Goal: Task Accomplishment & Management: Complete application form

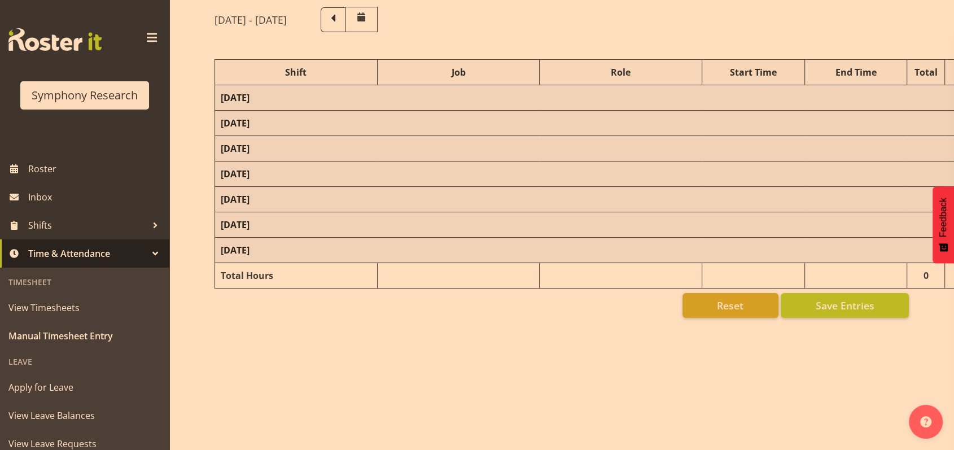
scroll to position [108, 0]
select select "26078"
select select "10587"
select select "47"
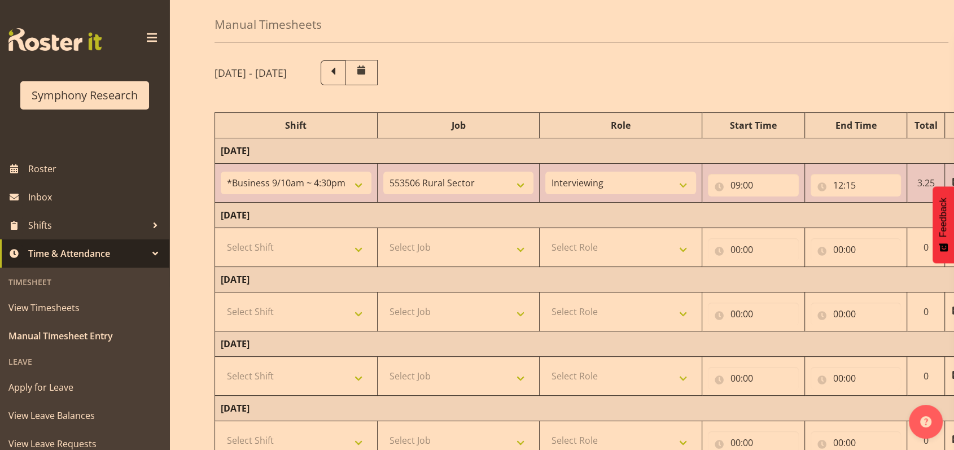
scroll to position [75, 0]
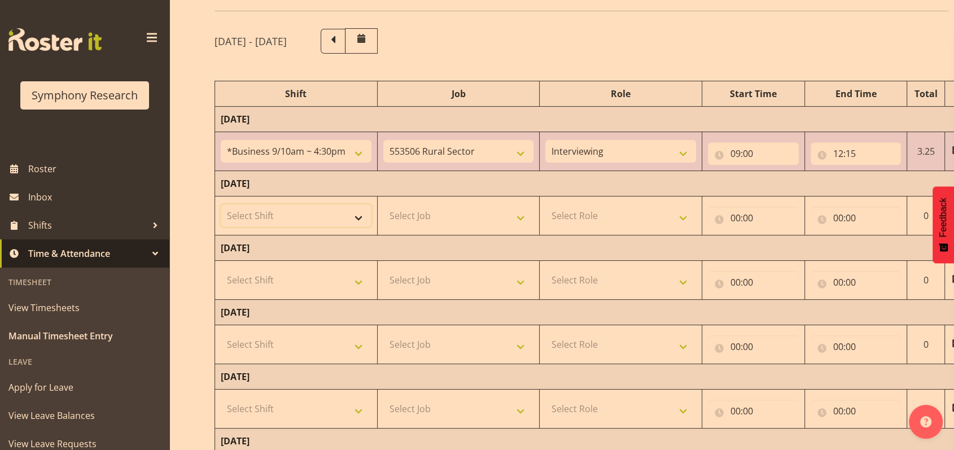
click at [359, 218] on select "Select Shift !!Weekend Residential (Roster IT Shift Label) *Business 9/10am ~ 4…" at bounding box center [296, 215] width 151 height 23
select select "26078"
click at [221, 204] on select "Select Shift !!Weekend Residential (Roster IT Shift Label) *Business 9/10am ~ 4…" at bounding box center [296, 215] width 151 height 23
click at [521, 213] on select "Select Job 550060 IF Admin 553492 World Poll Aus Wave 2 Main 2025 553493 World …" at bounding box center [458, 215] width 151 height 23
select select "10587"
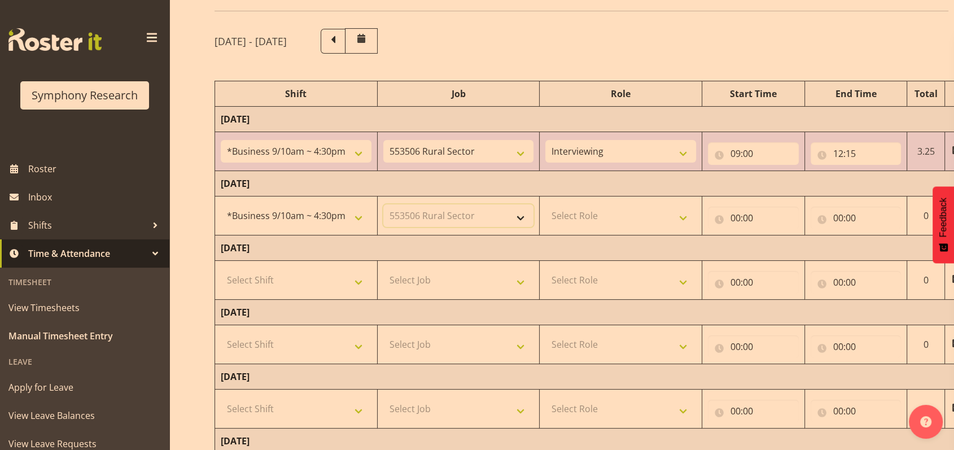
click at [383, 204] on select "Select Job 550060 IF Admin 553492 World Poll Aus Wave 2 Main 2025 553493 World …" at bounding box center [458, 215] width 151 height 23
click at [679, 216] on select "Select Role Briefing Interviewing" at bounding box center [620, 215] width 151 height 23
select select "47"
click at [545, 204] on select "Select Role Briefing Interviewing" at bounding box center [620, 215] width 151 height 23
click at [736, 215] on input "00:00" at bounding box center [753, 217] width 91 height 23
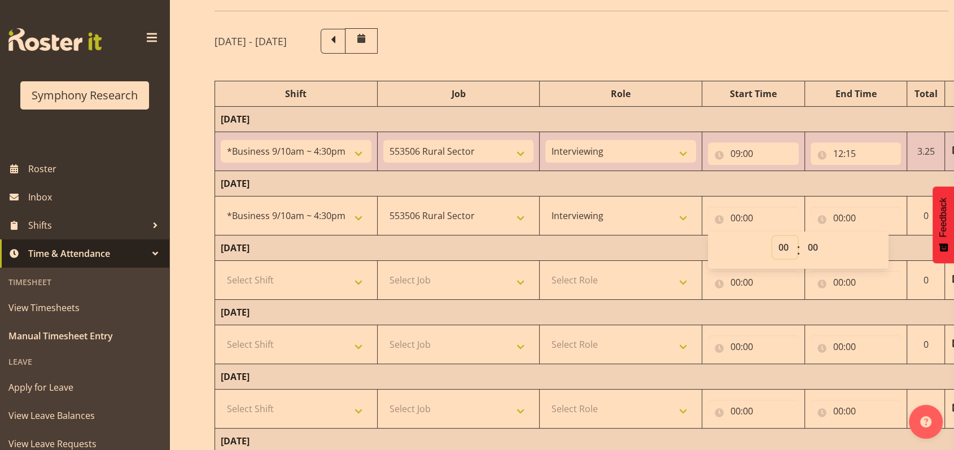
click at [785, 244] on select "00 01 02 03 04 05 06 07 08 09 10 11 12 13 14 15 16 17 18 19 20 21 22 23" at bounding box center [784, 247] width 25 height 23
select select "9"
click at [772, 236] on select "00 01 02 03 04 05 06 07 08 09 10 11 12 13 14 15 16 17 18 19 20 21 22 23" at bounding box center [784, 247] width 25 height 23
type input "09:00"
click at [837, 216] on input "00:00" at bounding box center [855, 217] width 91 height 23
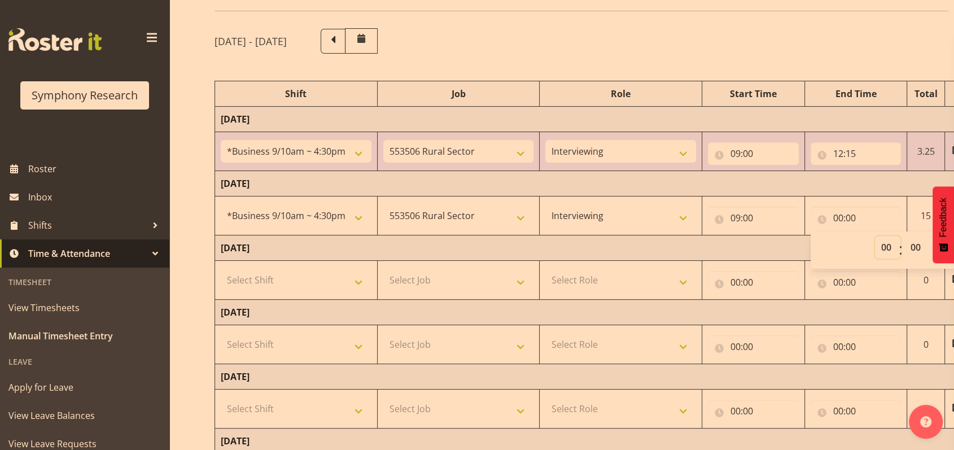
drag, startPoint x: 890, startPoint y: 251, endPoint x: 884, endPoint y: 236, distance: 15.7
click at [886, 246] on select "00 01 02 03 04 05 06 07 08 09 10 11 12 13 14 15 16 17 18 19 20 21 22 23" at bounding box center [887, 247] width 25 height 23
select select "12"
click at [875, 236] on select "00 01 02 03 04 05 06 07 08 09 10 11 12 13 14 15 16 17 18 19 20 21 22 23" at bounding box center [887, 247] width 25 height 23
type input "12:00"
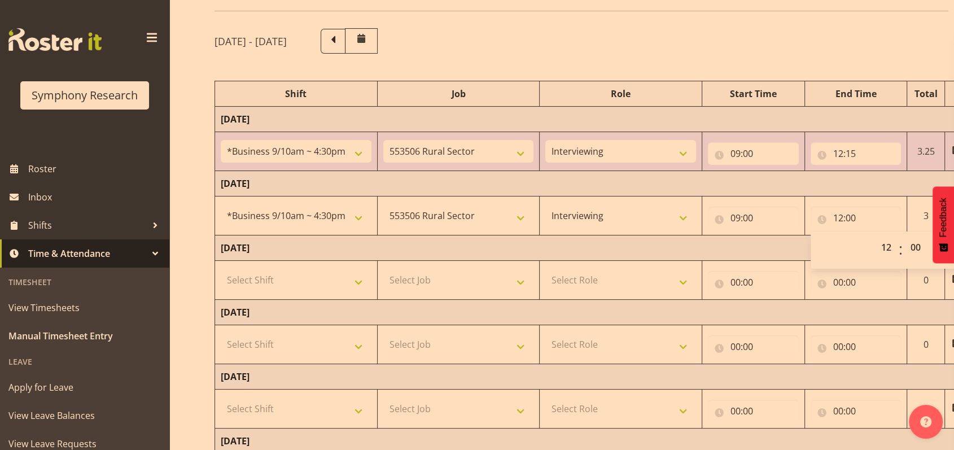
click at [144, 35] on span at bounding box center [152, 38] width 18 height 18
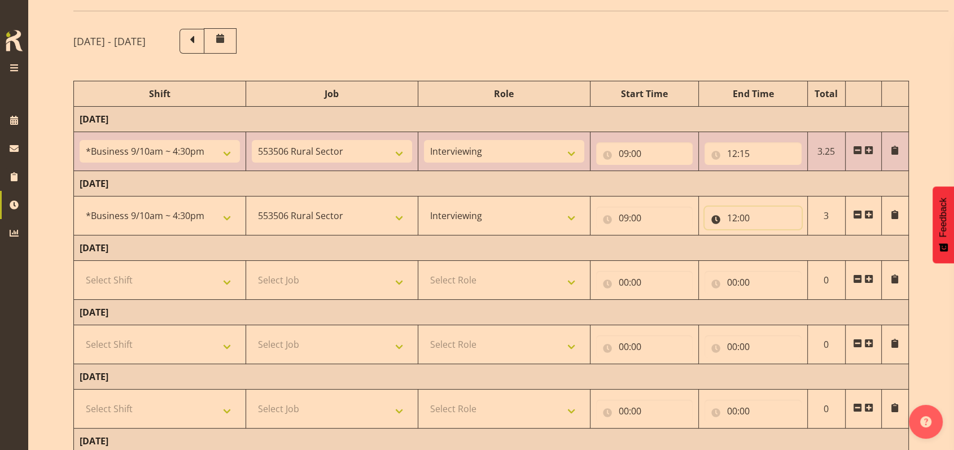
click at [748, 215] on input "12:00" at bounding box center [752, 217] width 97 height 23
click at [804, 243] on select "00 01 02 03 04 05 06 07 08 09 10 11 12 13 14 15 16 17 18 19 20 21 22 23 24 25 2…" at bounding box center [810, 247] width 25 height 23
select select "5"
click at [798, 236] on select "00 01 02 03 04 05 06 07 08 09 10 11 12 13 14 15 16 17 18 19 20 21 22 23 24 25 2…" at bounding box center [810, 247] width 25 height 23
type input "12:05"
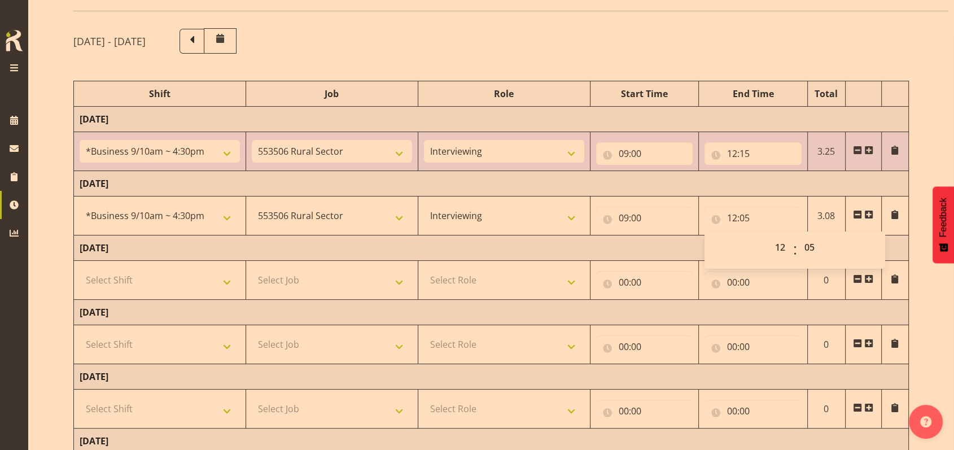
click at [871, 212] on span at bounding box center [868, 214] width 9 height 9
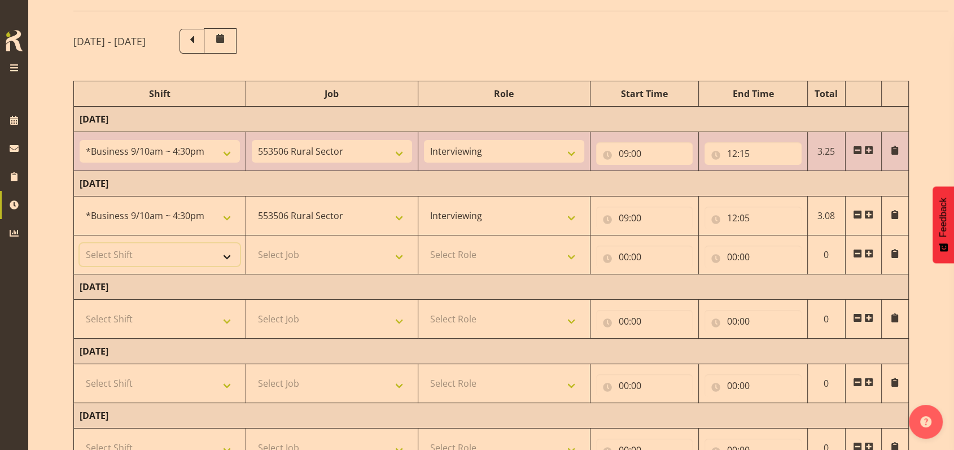
click at [227, 252] on select "Select Shift !!Weekend Residential (Roster IT Shift Label) *Business 9/10am ~ 4…" at bounding box center [160, 254] width 160 height 23
select select "48116"
click at [80, 243] on select "Select Shift !!Weekend Residential (Roster IT Shift Label) *Business 9/10am ~ 4…" at bounding box center [160, 254] width 160 height 23
click at [399, 259] on select "Select Job 550060 IF Admin 553492 World Poll Aus Wave 2 Main 2025 553493 World …" at bounding box center [332, 254] width 160 height 23
select select "10587"
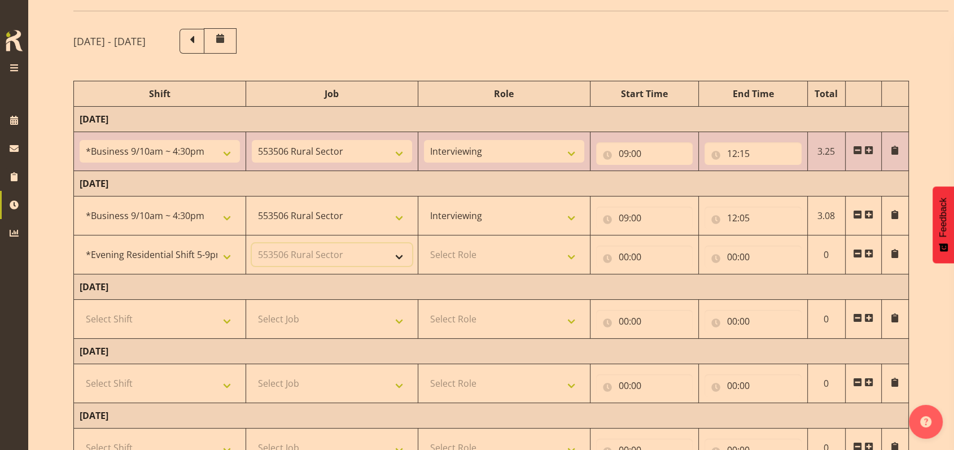
click at [252, 243] on select "Select Job 550060 IF Admin 553492 World Poll Aus Wave 2 Main 2025 553493 World …" at bounding box center [332, 254] width 160 height 23
click at [568, 257] on select "Select Role Briefing Interviewing" at bounding box center [504, 254] width 160 height 23
select select "47"
click at [424, 243] on select "Select Role Briefing Interviewing" at bounding box center [504, 254] width 160 height 23
click at [619, 255] on input "00:00" at bounding box center [644, 256] width 97 height 23
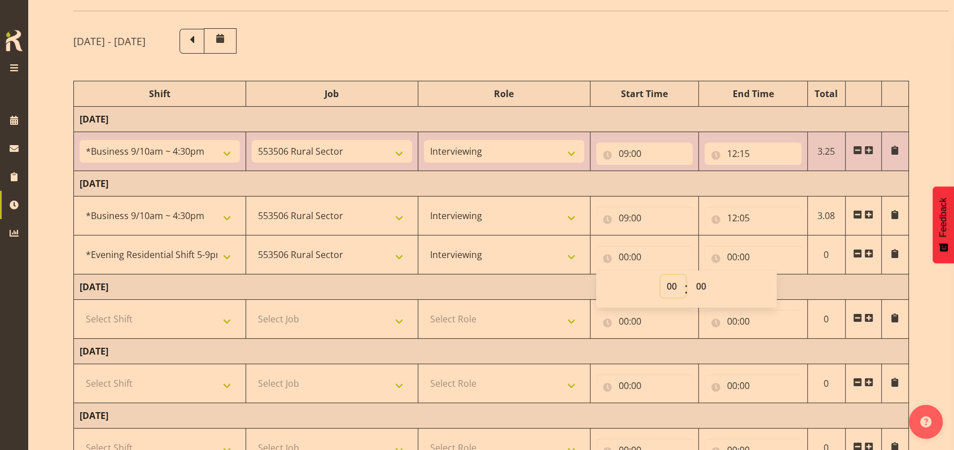
click at [673, 284] on select "00 01 02 03 04 05 06 07 08 09 10 11 12 13 14 15 16 17 18 19 20 21 22 23" at bounding box center [672, 286] width 25 height 23
select select "17"
click at [660, 275] on select "00 01 02 03 04 05 06 07 08 09 10 11 12 13 14 15 16 17 18 19 20 21 22 23" at bounding box center [672, 286] width 25 height 23
type input "17:00"
click at [733, 256] on input "00:00" at bounding box center [752, 256] width 97 height 23
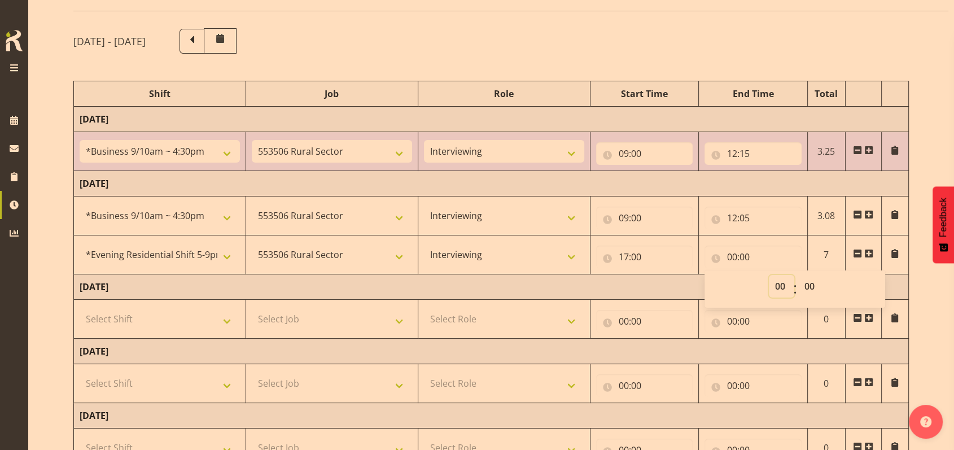
click at [781, 284] on select "00 01 02 03 04 05 06 07 08 09 10 11 12 13 14 15 16 17 18 19 20 21 22 23" at bounding box center [780, 286] width 25 height 23
select select "20"
click at [768, 275] on select "00 01 02 03 04 05 06 07 08 09 10 11 12 13 14 15 16 17 18 19 20 21 22 23" at bounding box center [780, 286] width 25 height 23
type input "20:00"
click at [867, 254] on span at bounding box center [868, 253] width 9 height 9
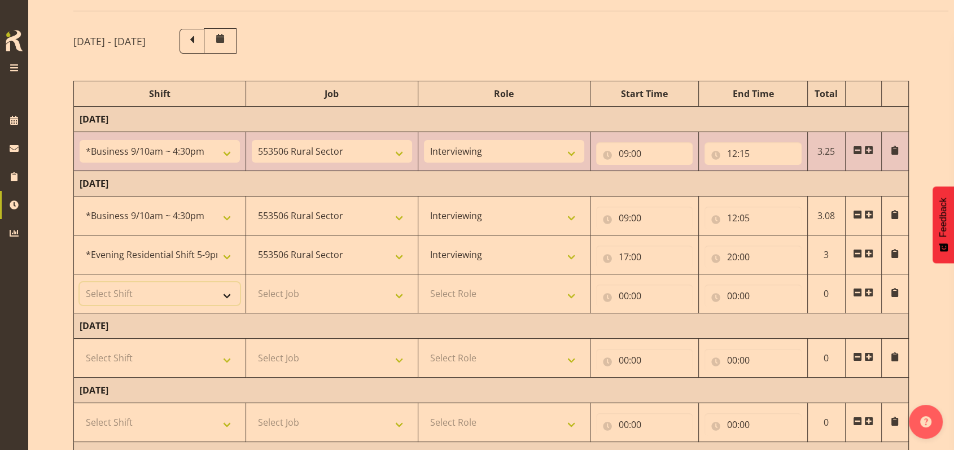
click at [227, 293] on select "Select Shift !!Weekend Residential (Roster IT Shift Label) *Business 9/10am ~ 4…" at bounding box center [160, 293] width 160 height 23
select select "56692"
click at [80, 282] on select "Select Shift !!Weekend Residential (Roster IT Shift Label) *Business 9/10am ~ 4…" at bounding box center [160, 293] width 160 height 23
click at [397, 292] on select "Select Job 550060 IF Admin 553492 World Poll Aus Wave 2 Main 2025 553493 World …" at bounding box center [332, 293] width 160 height 23
select select "10499"
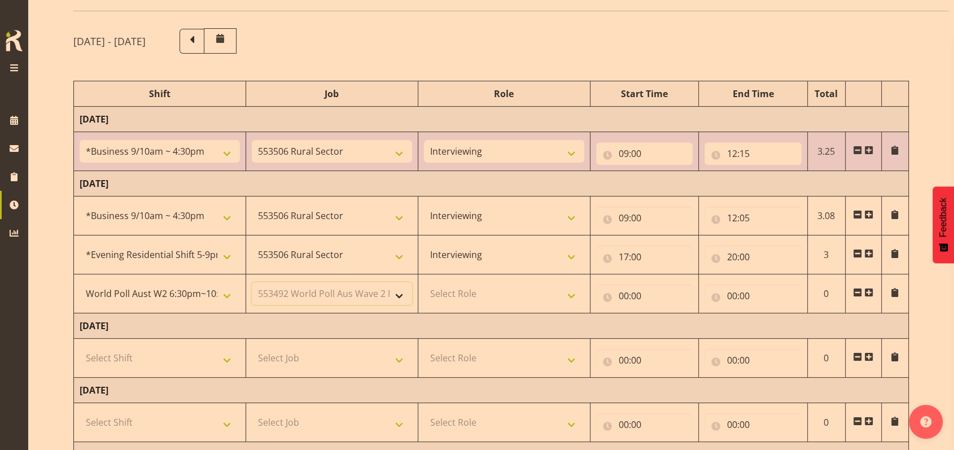
click at [252, 282] on select "Select Job 550060 IF Admin 553492 World Poll Aus Wave 2 Main 2025 553493 World …" at bounding box center [332, 293] width 160 height 23
click at [569, 293] on select "Select Role Briefing Interviewing" at bounding box center [504, 293] width 160 height 23
select select "47"
click at [424, 282] on select "Select Role Briefing Interviewing" at bounding box center [504, 293] width 160 height 23
click at [618, 294] on input "00:00" at bounding box center [644, 295] width 97 height 23
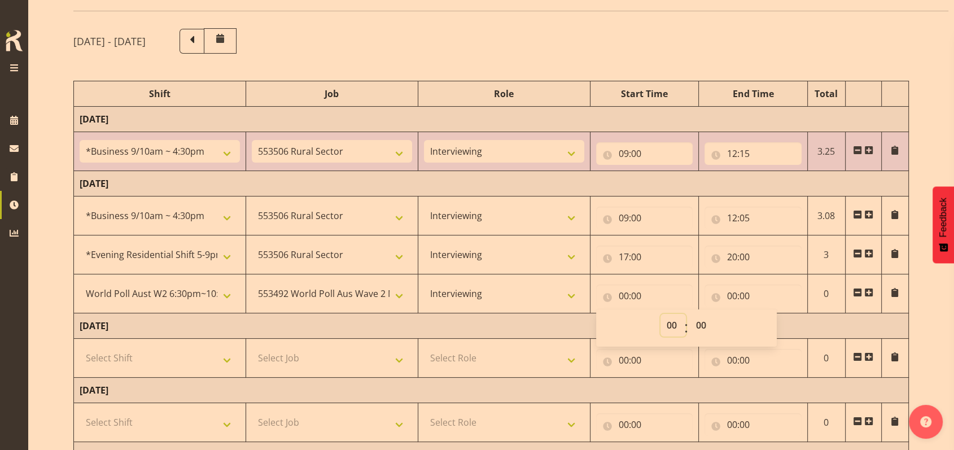
click at [673, 325] on select "00 01 02 03 04 05 06 07 08 09 10 11 12 13 14 15 16 17 18 19 20 21 22 23" at bounding box center [672, 325] width 25 height 23
select select "20"
click at [660, 314] on select "00 01 02 03 04 05 06 07 08 09 10 11 12 13 14 15 16 17 18 19 20 21 22 23" at bounding box center [672, 325] width 25 height 23
type input "20:00"
click at [725, 292] on input "00:00" at bounding box center [752, 295] width 97 height 23
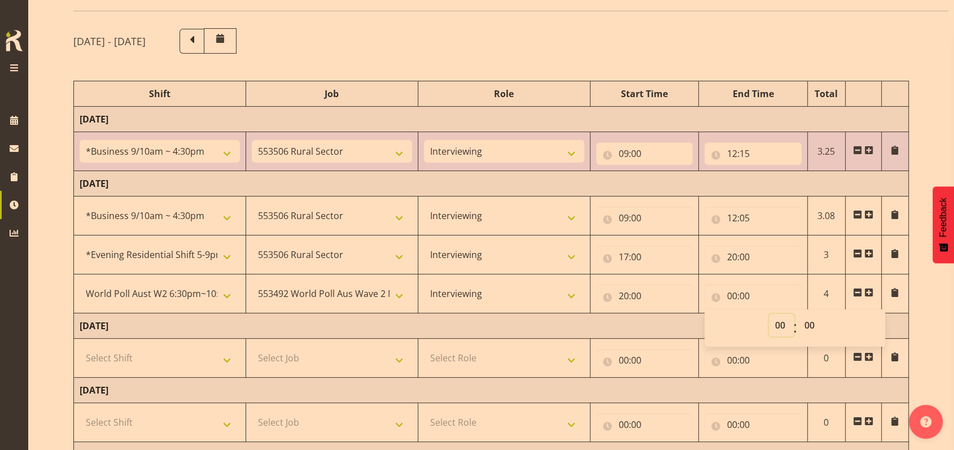
drag, startPoint x: 785, startPoint y: 324, endPoint x: 781, endPoint y: 319, distance: 6.9
click at [785, 324] on select "00 01 02 03 04 05 06 07 08 09 10 11 12 13 14 15 16 17 18 19 20 21 22 23" at bounding box center [780, 325] width 25 height 23
select select "22"
click at [768, 314] on select "00 01 02 03 04 05 06 07 08 09 10 11 12 13 14 15 16 17 18 19 20 21 22 23" at bounding box center [780, 325] width 25 height 23
type input "22:00"
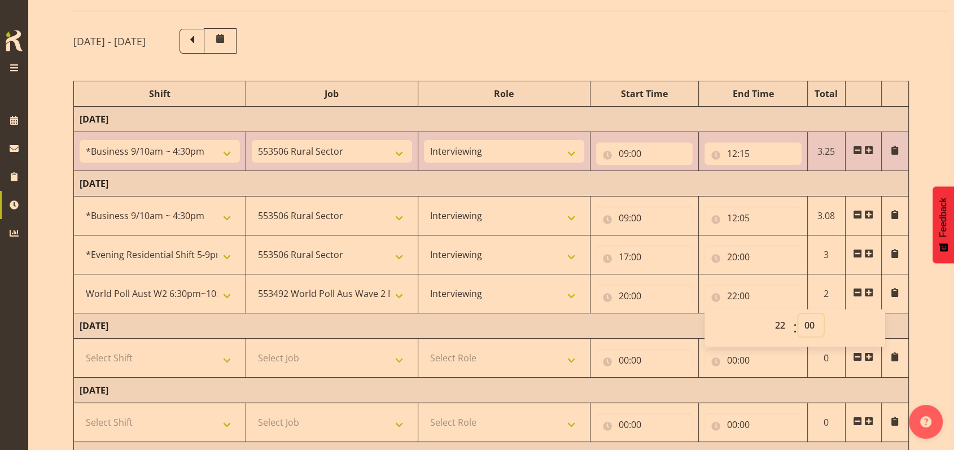
click at [810, 322] on select "00 01 02 03 04 05 06 07 08 09 10 11 12 13 14 15 16 17 18 19 20 21 22 23 24 25 2…" at bounding box center [810, 325] width 25 height 23
select select "30"
click at [798, 314] on select "00 01 02 03 04 05 06 07 08 09 10 11 12 13 14 15 16 17 18 19 20 21 22 23 24 25 2…" at bounding box center [810, 325] width 25 height 23
type input "22:30"
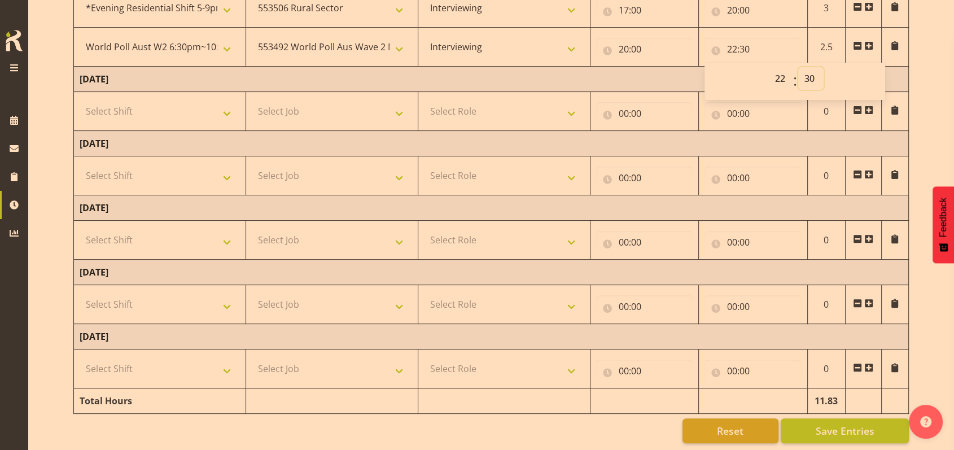
scroll to position [333, 0]
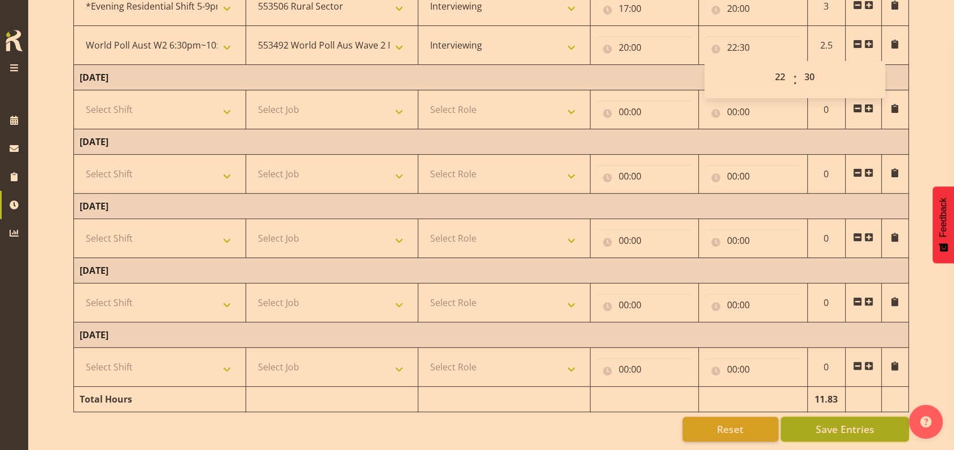
click at [819, 422] on span "Save Entries" at bounding box center [844, 428] width 59 height 15
